Goal: Ask a question

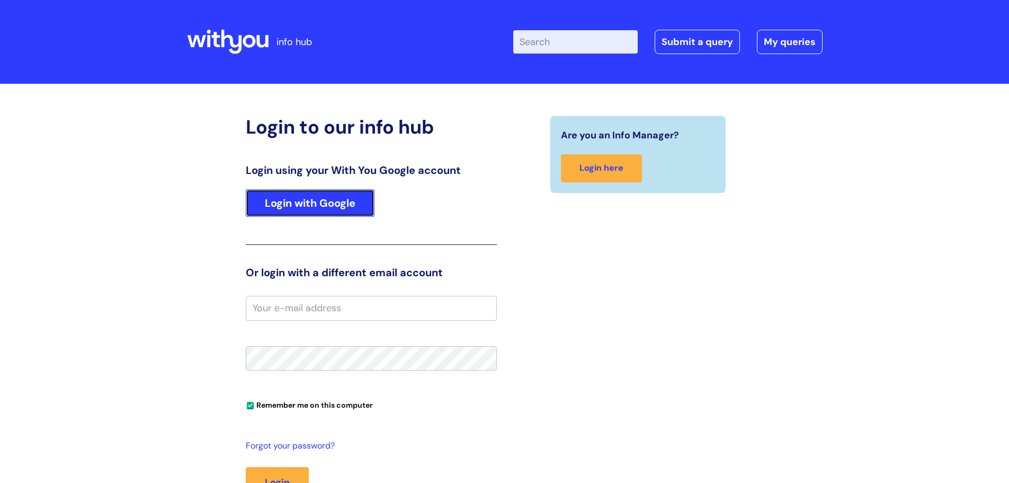
click at [305, 205] on link "Login with Google" at bounding box center [310, 203] width 129 height 28
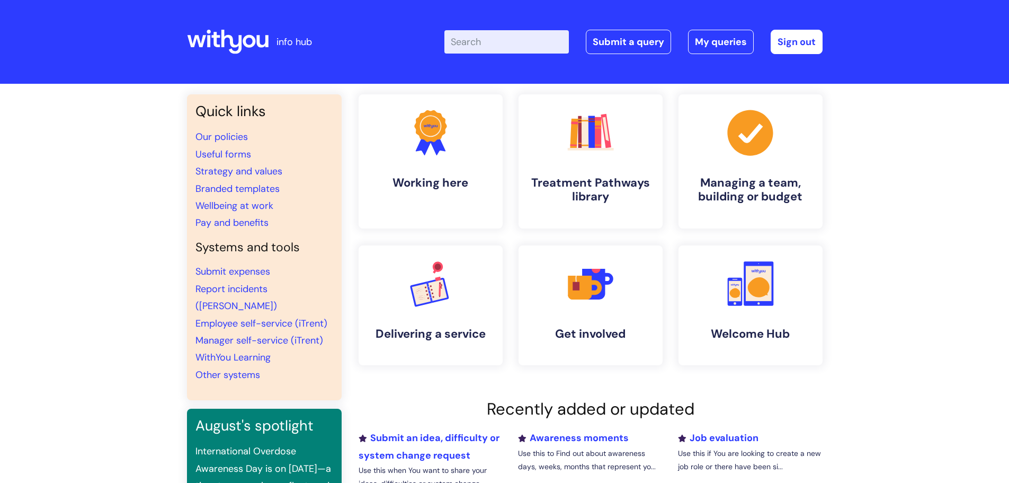
click at [500, 43] on input "Enter your search term here..." at bounding box center [507, 41] width 125 height 23
type input "usef"
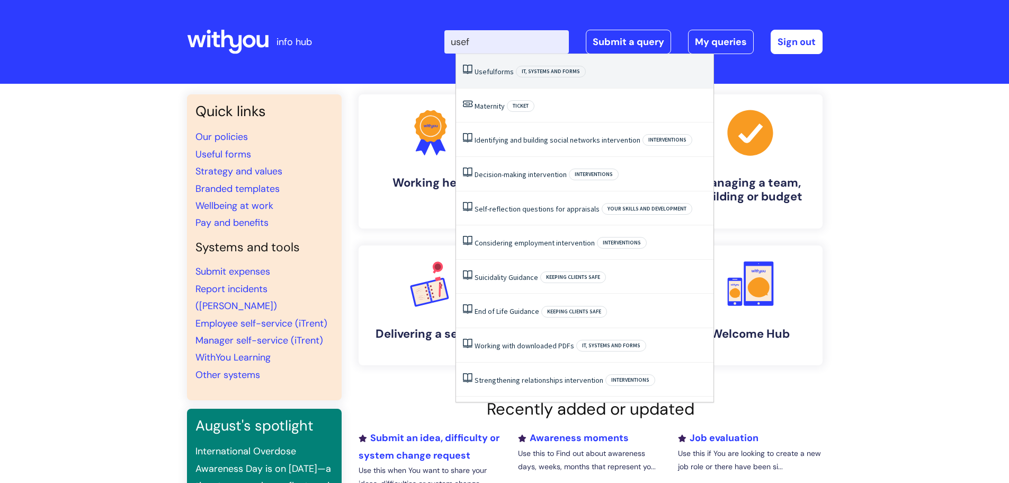
click at [499, 72] on link "Useful forms" at bounding box center [494, 72] width 39 height 10
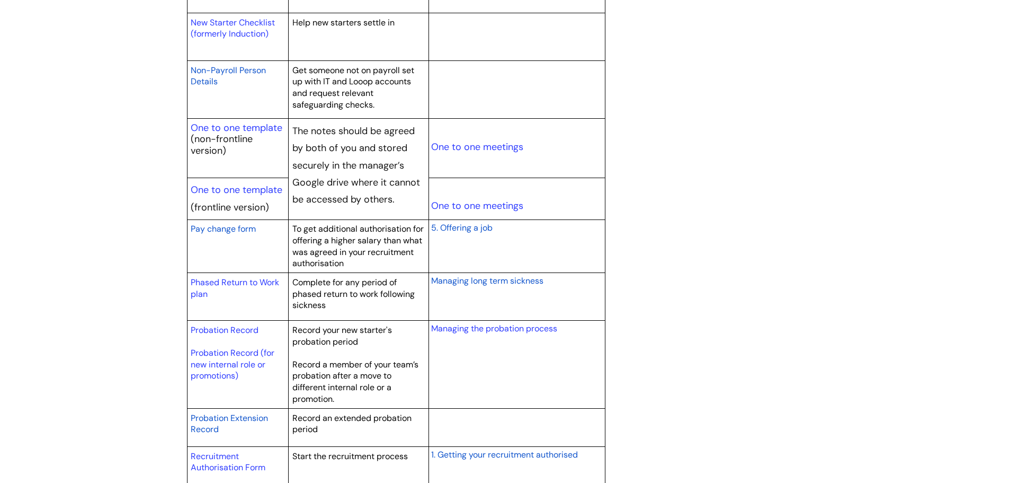
scroll to position [1325, 0]
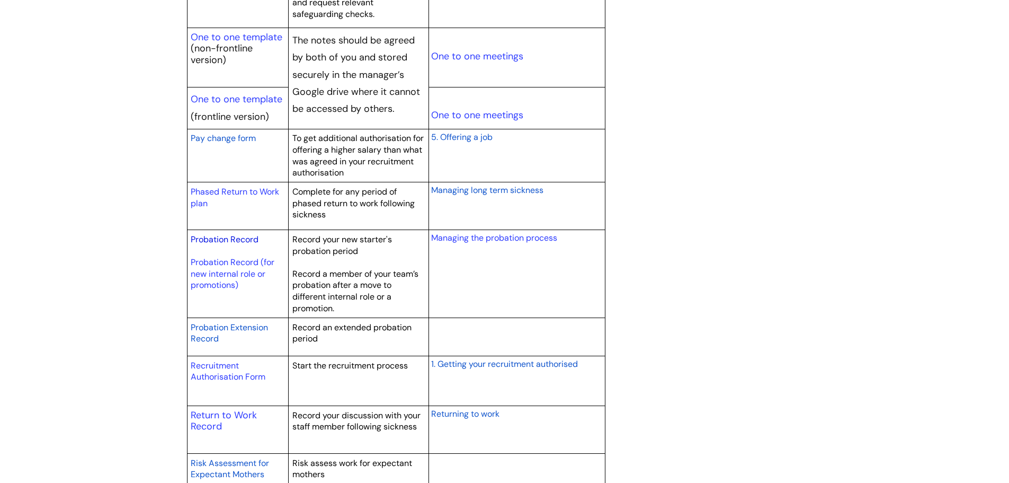
click at [251, 237] on link "Probation Record" at bounding box center [225, 239] width 68 height 11
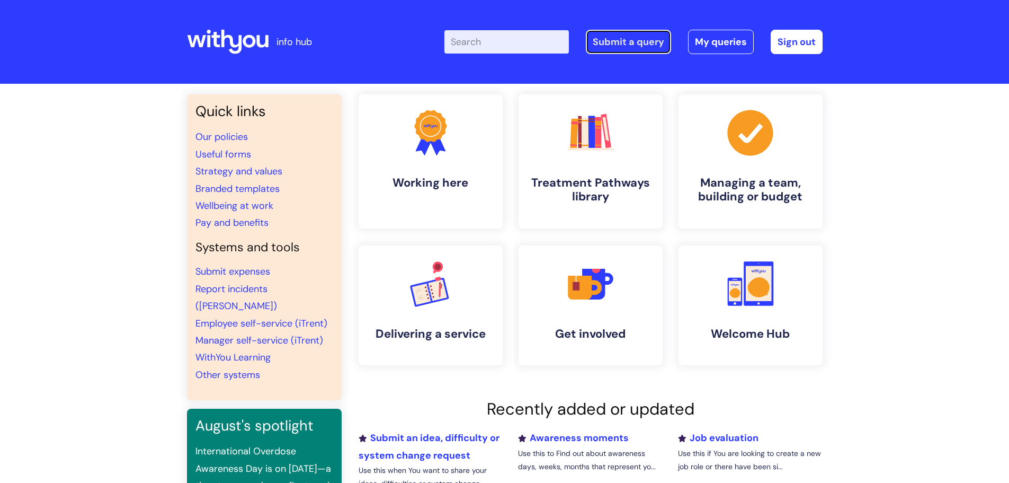
click at [607, 48] on link "Submit a query" at bounding box center [628, 42] width 85 height 24
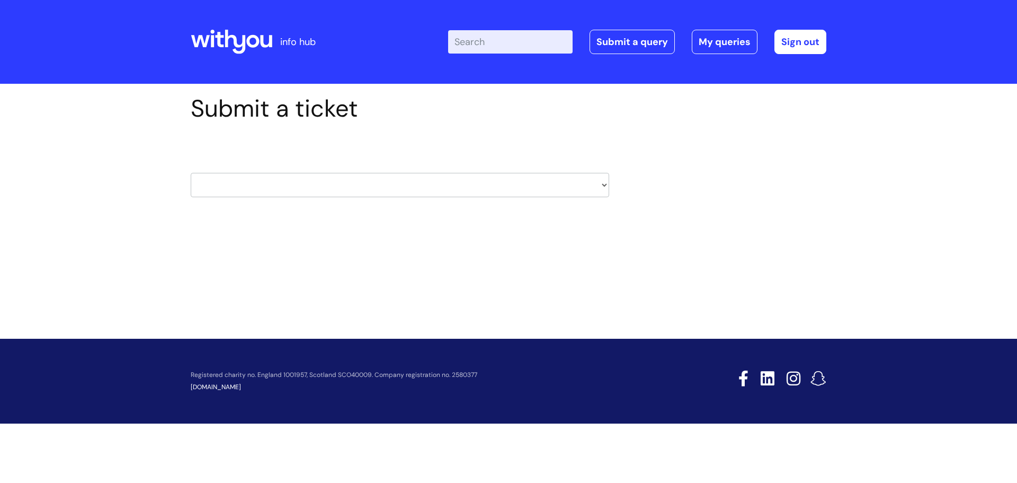
click at [587, 185] on select "HR / People IT and Support Clinical Drug Alerts Finance Accounts Data Support T…" at bounding box center [400, 185] width 419 height 24
click at [636, 211] on div "Submit a ticket HR / People IT and Support Clinical Drug Alerts Finance Account…" at bounding box center [509, 162] width 652 height 136
